Goal: Task Accomplishment & Management: Manage account settings

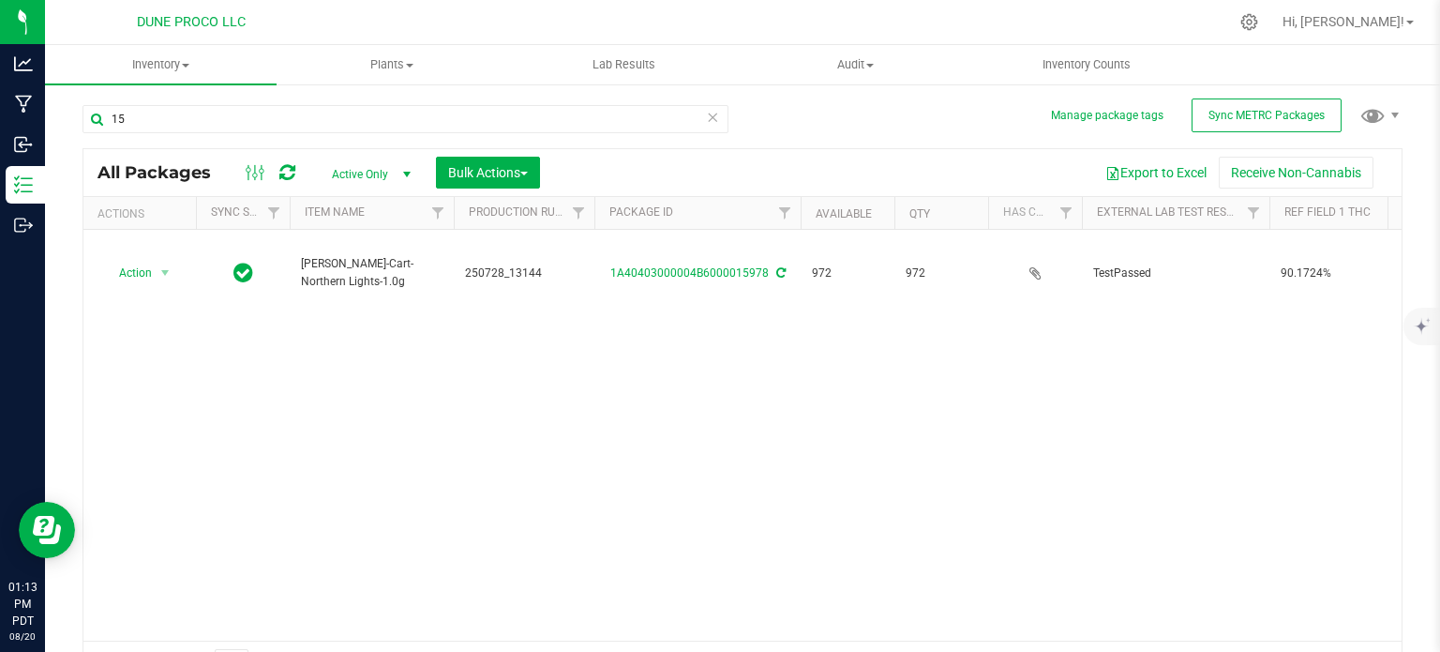
type input "1"
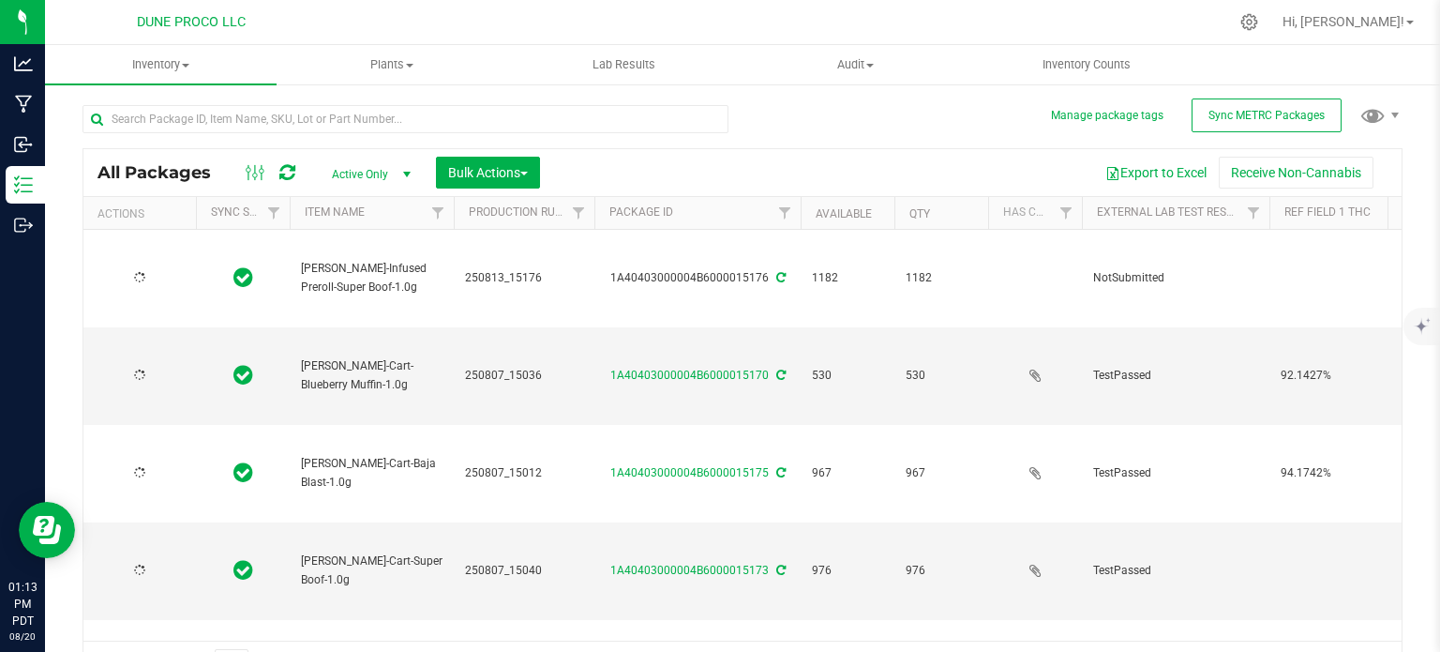
type input "[DATE]"
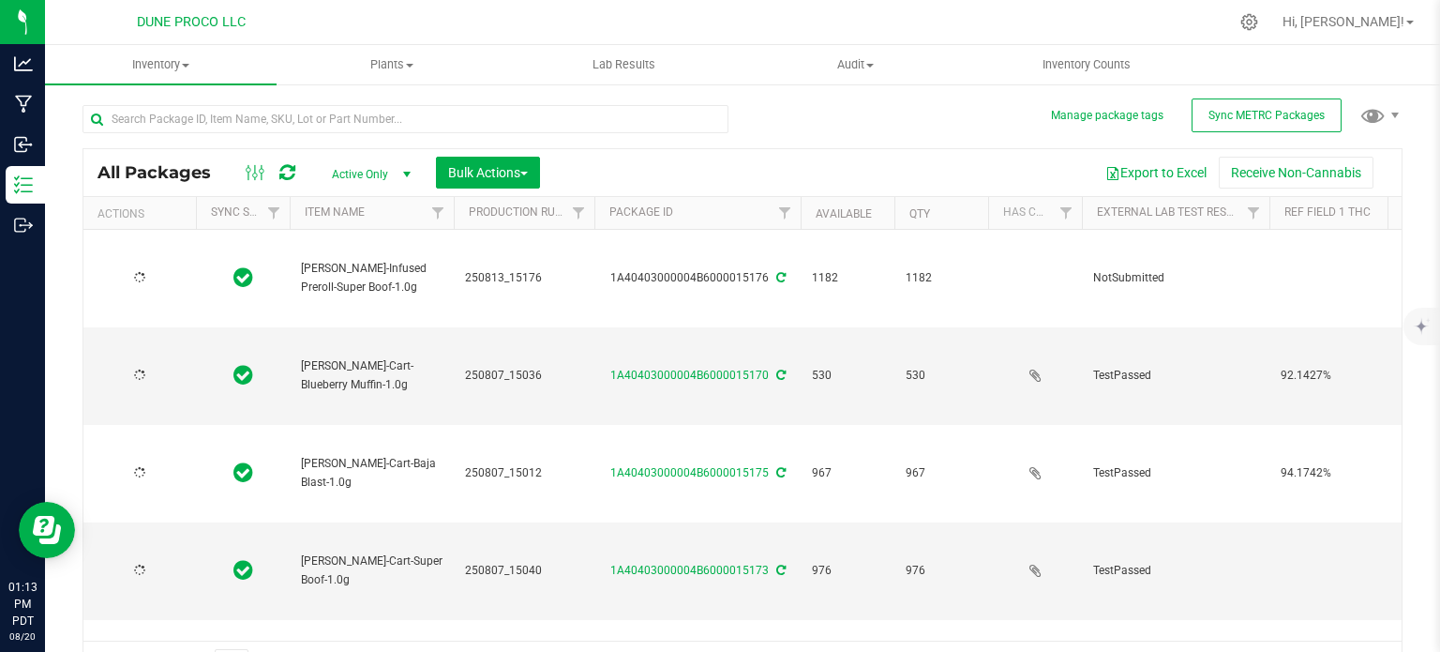
type input "[DATE]"
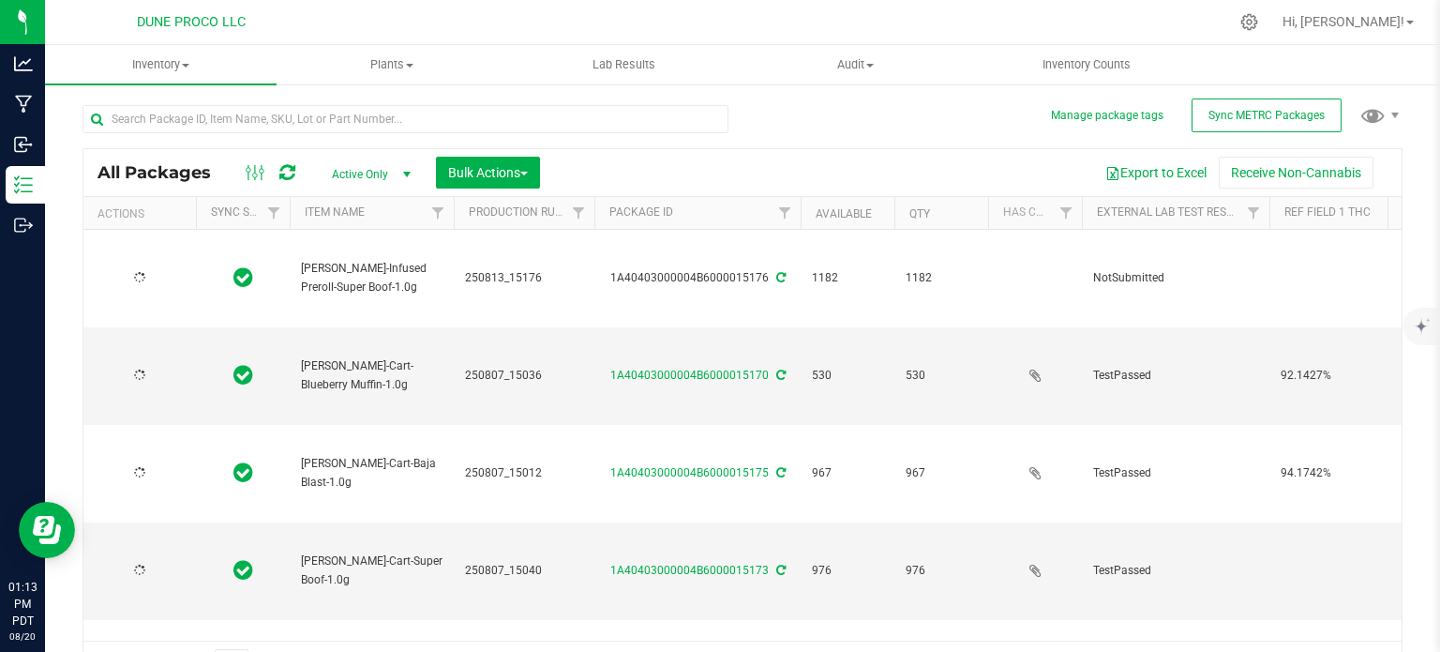
type input "[DATE]"
click at [1415, 14] on link "Hi, [PERSON_NAME]!" at bounding box center [1348, 22] width 146 height 20
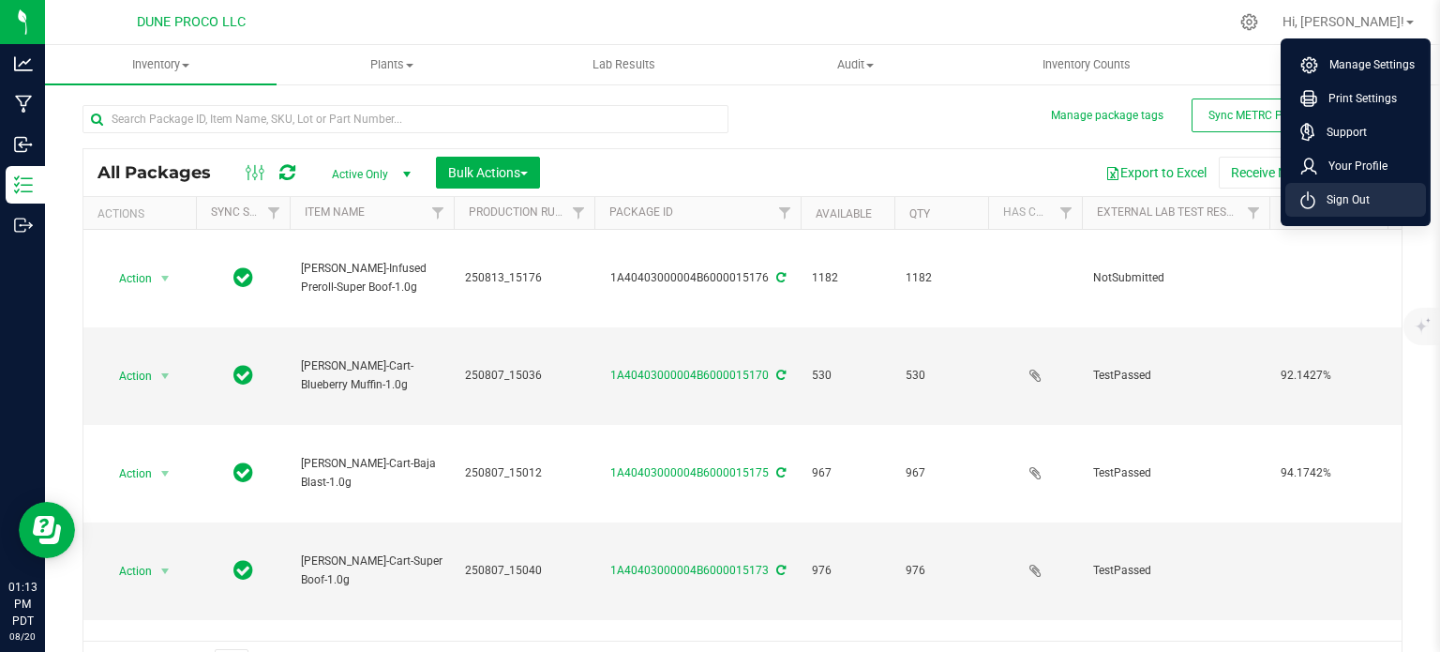
click at [1340, 200] on span "Sign Out" at bounding box center [1342, 199] width 54 height 19
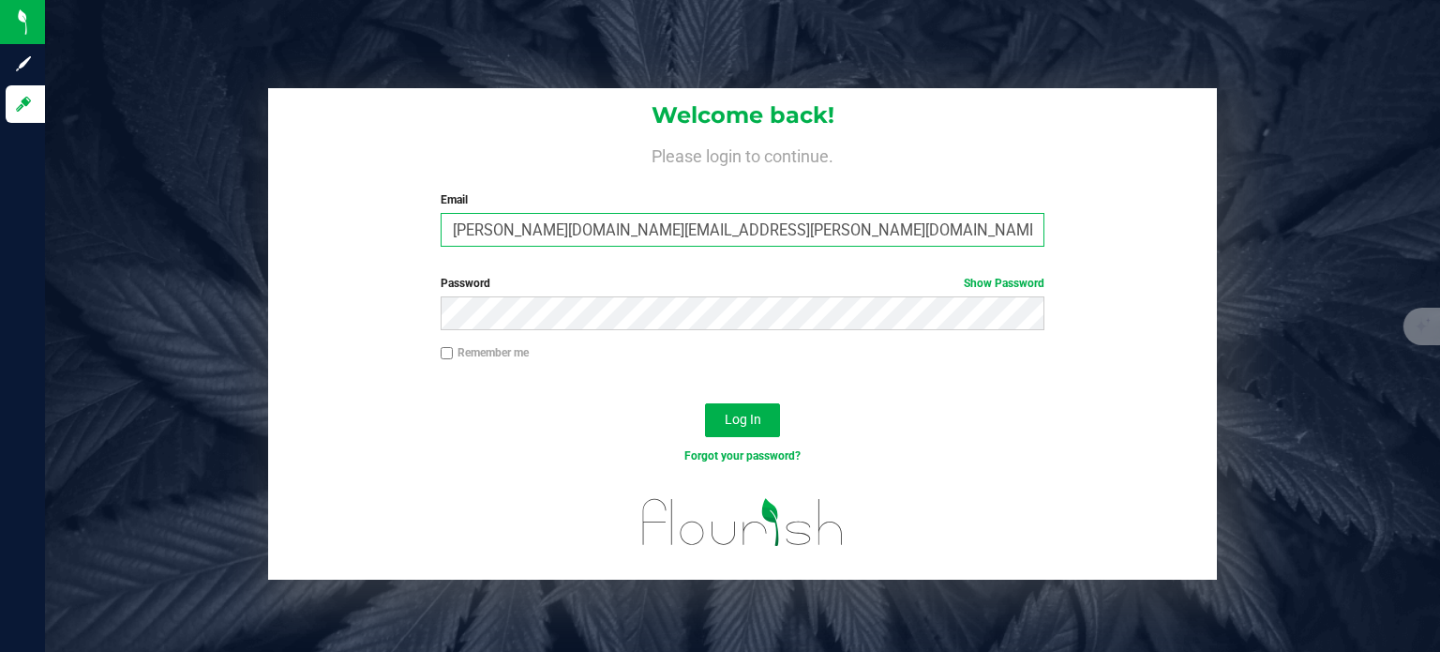
click at [567, 225] on input "[PERSON_NAME][DOMAIN_NAME][EMAIL_ADDRESS][PERSON_NAME][DOMAIN_NAME]" at bounding box center [743, 230] width 605 height 34
type input "[PERSON_NAME][EMAIL_ADDRESS][PERSON_NAME][DOMAIN_NAME]"
click at [705, 403] on button "Log In" at bounding box center [742, 420] width 75 height 34
